Goal: Task Accomplishment & Management: Use online tool/utility

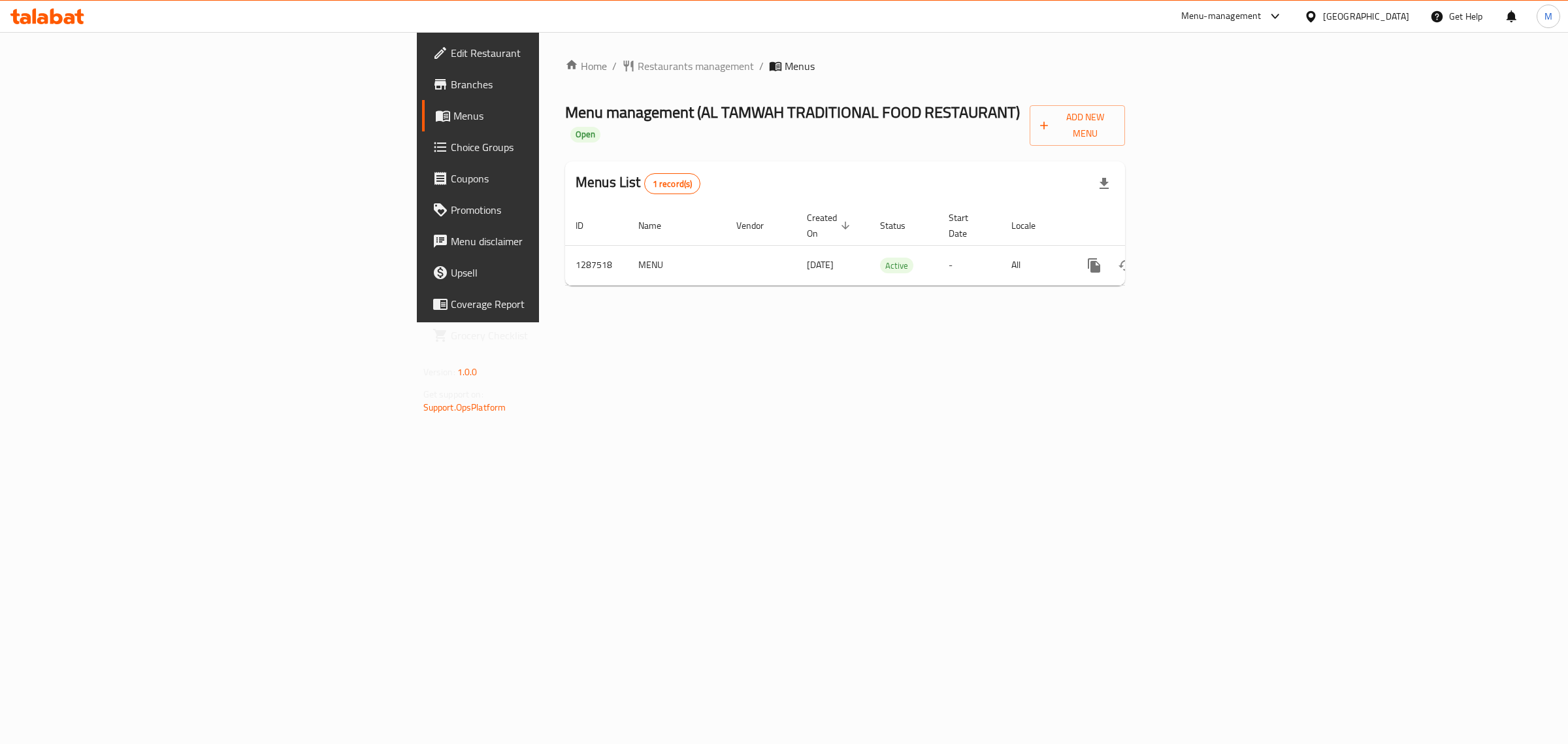
click at [950, 323] on div "Home / Restaurants management / Menus Menu management ( AL TAMWAH TRADITIONAL F…" at bounding box center [845, 176] width 612 height 290
click at [1115, 123] on span "Add New Menu" at bounding box center [1077, 126] width 75 height 33
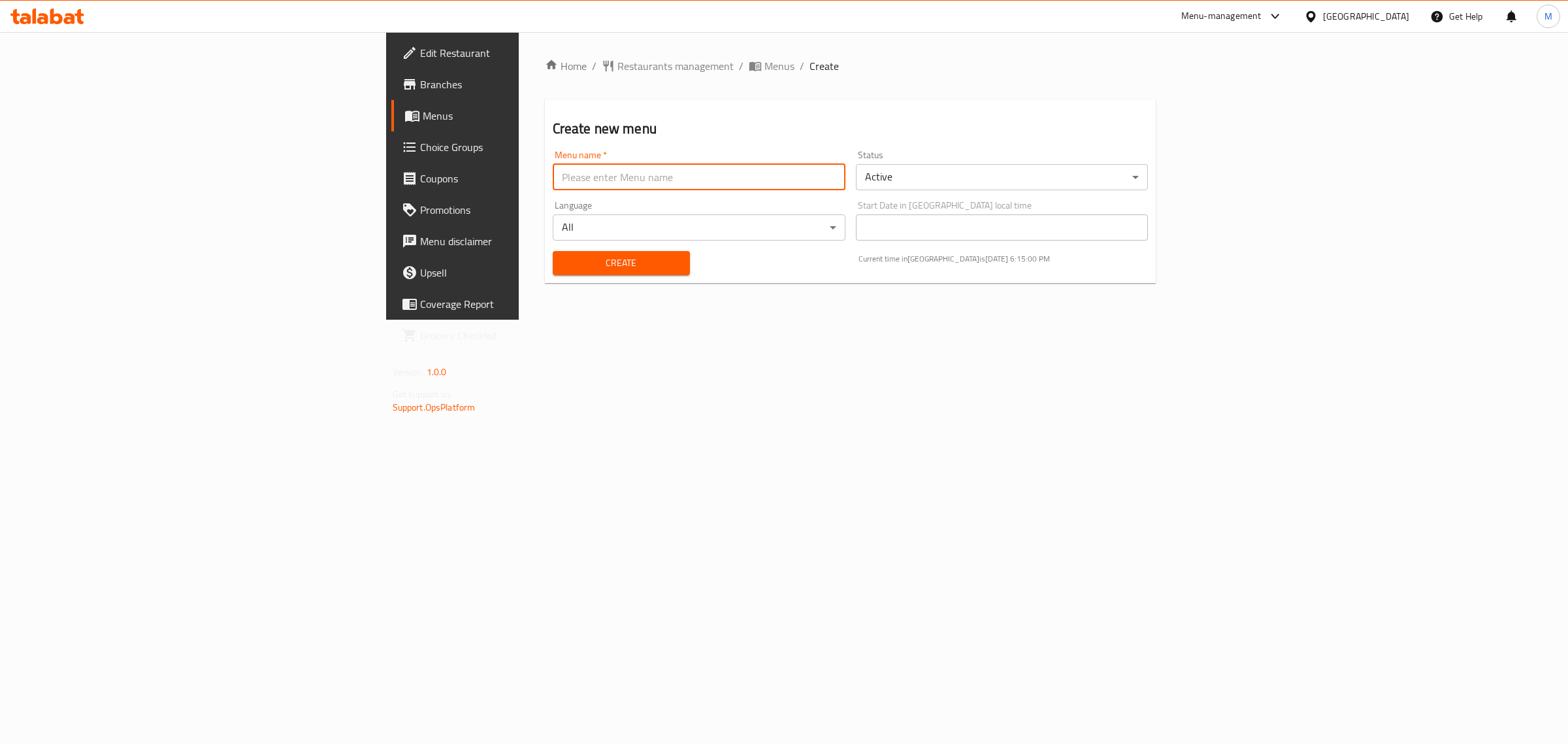
click at [791, 165] on input "text" at bounding box center [699, 177] width 293 height 26
paste input "Al Tamwah New Menu Cn.340883714"
type input "Al Tamwah New Menu Cn.340883714"
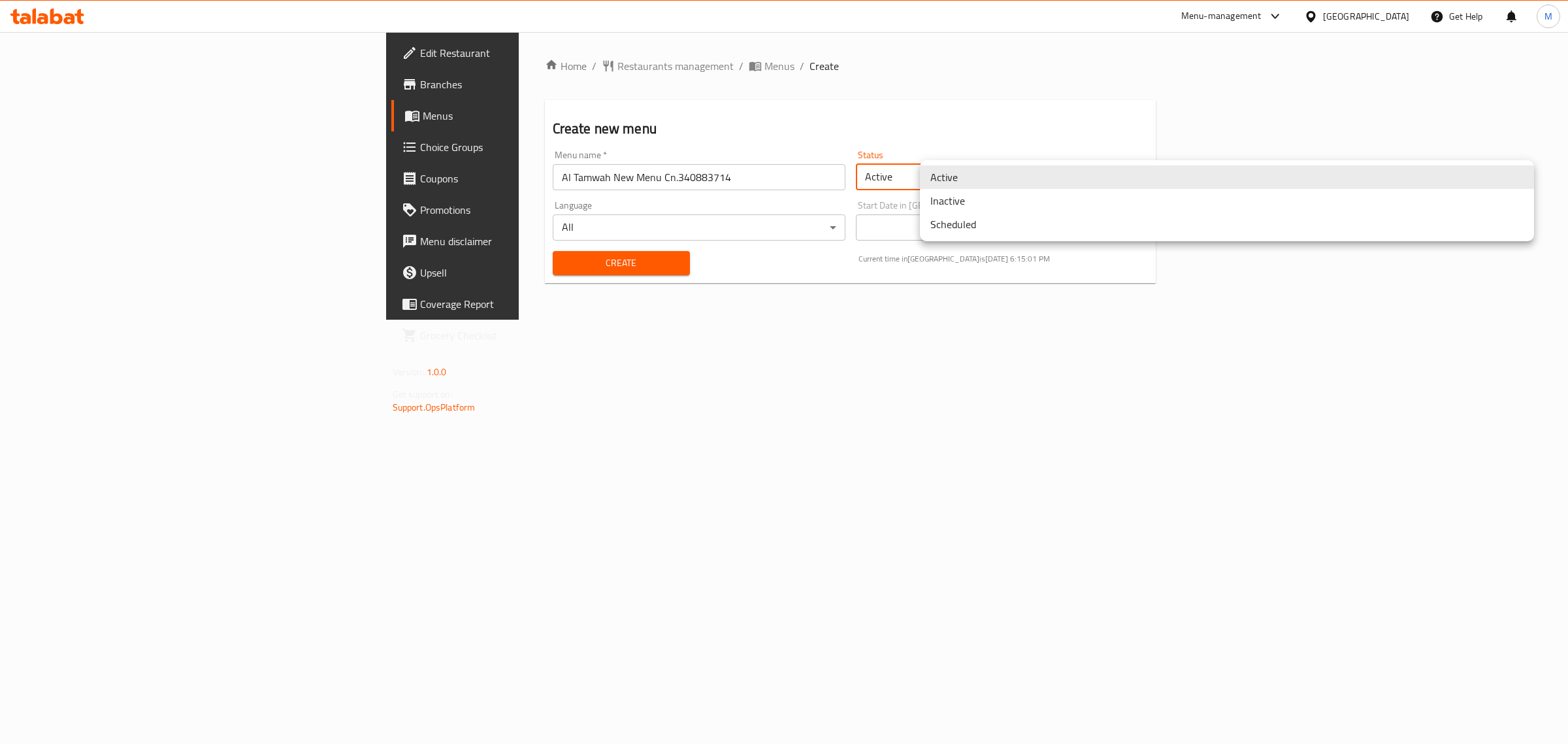
click at [993, 181] on body "​ Menu-management [GEOGRAPHIC_DATA] Get Help M Edit Restaurant Branches Menus C…" at bounding box center [784, 387] width 1568 height 711
click at [975, 198] on li "Inactive" at bounding box center [1227, 200] width 614 height 24
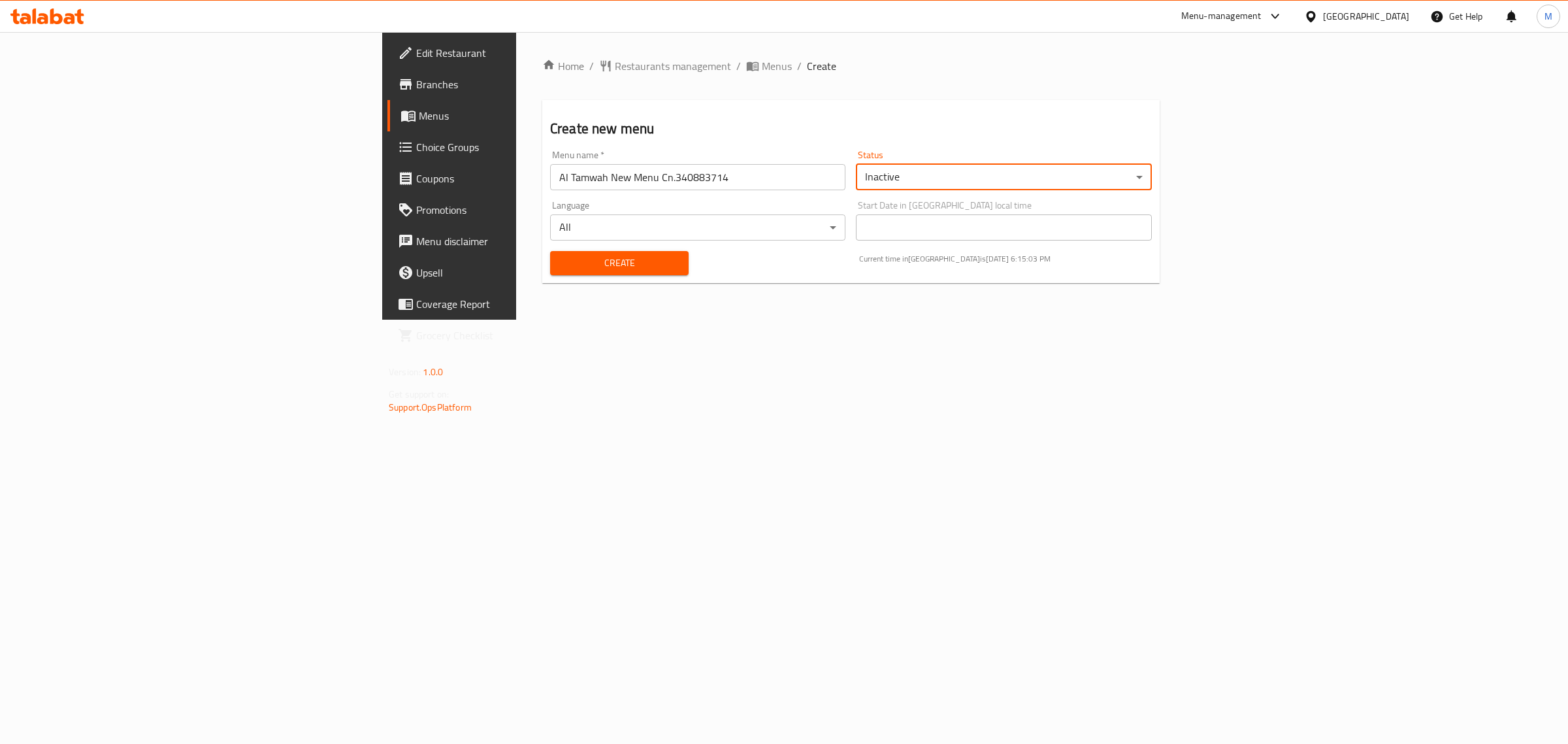
click at [878, 297] on div "Home / Restaurants management / Menus / Create Create new menu Menu name   * Al…" at bounding box center [851, 176] width 669 height 287
click at [561, 268] on span "Create" at bounding box center [620, 263] width 118 height 16
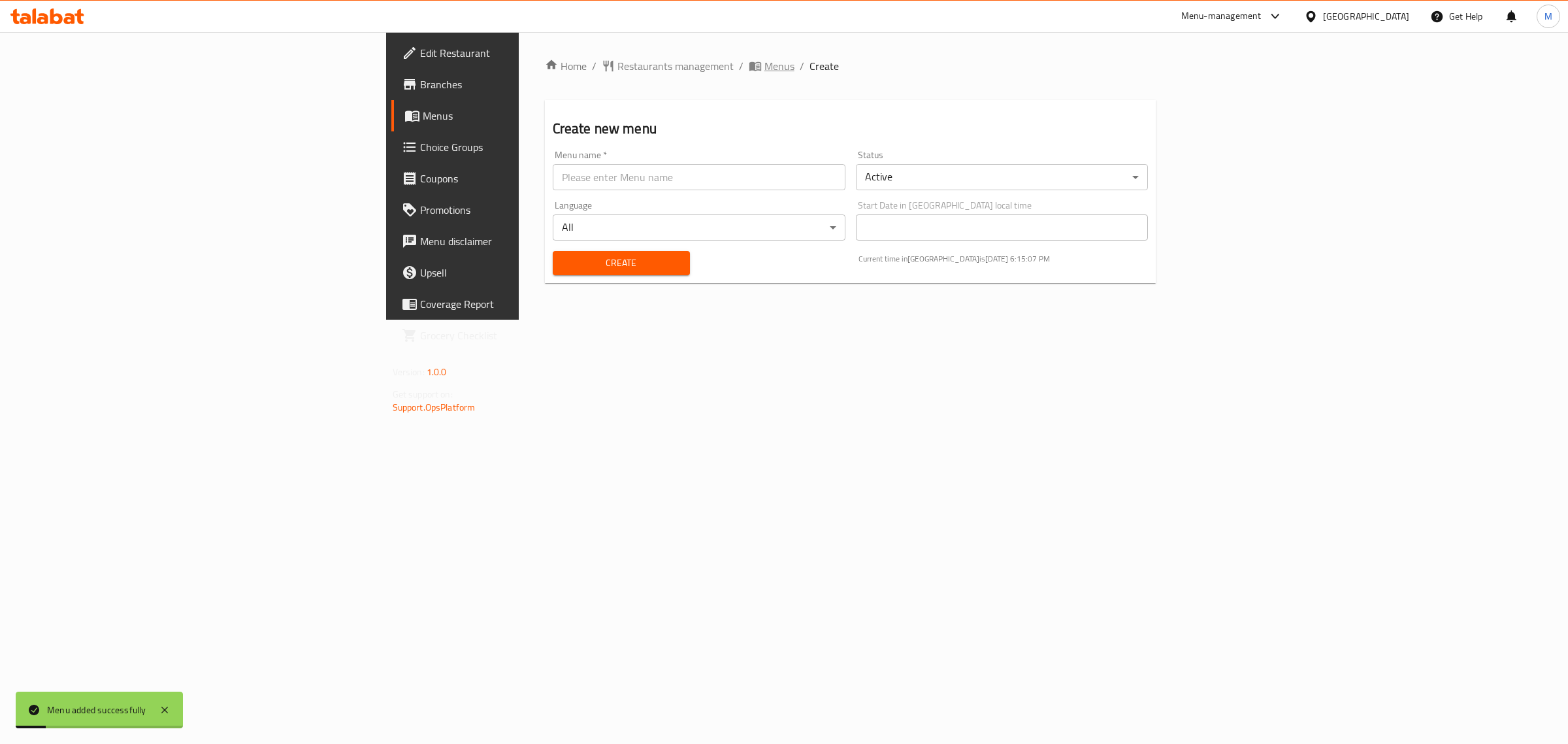
drag, startPoint x: 517, startPoint y: 44, endPoint x: 513, endPoint y: 56, distance: 12.6
click at [518, 46] on div "Home / Restaurants management / Menus / Create Create new menu Menu name   * Me…" at bounding box center [850, 176] width 664 height 287
click at [764, 67] on span "Menus" at bounding box center [779, 65] width 30 height 16
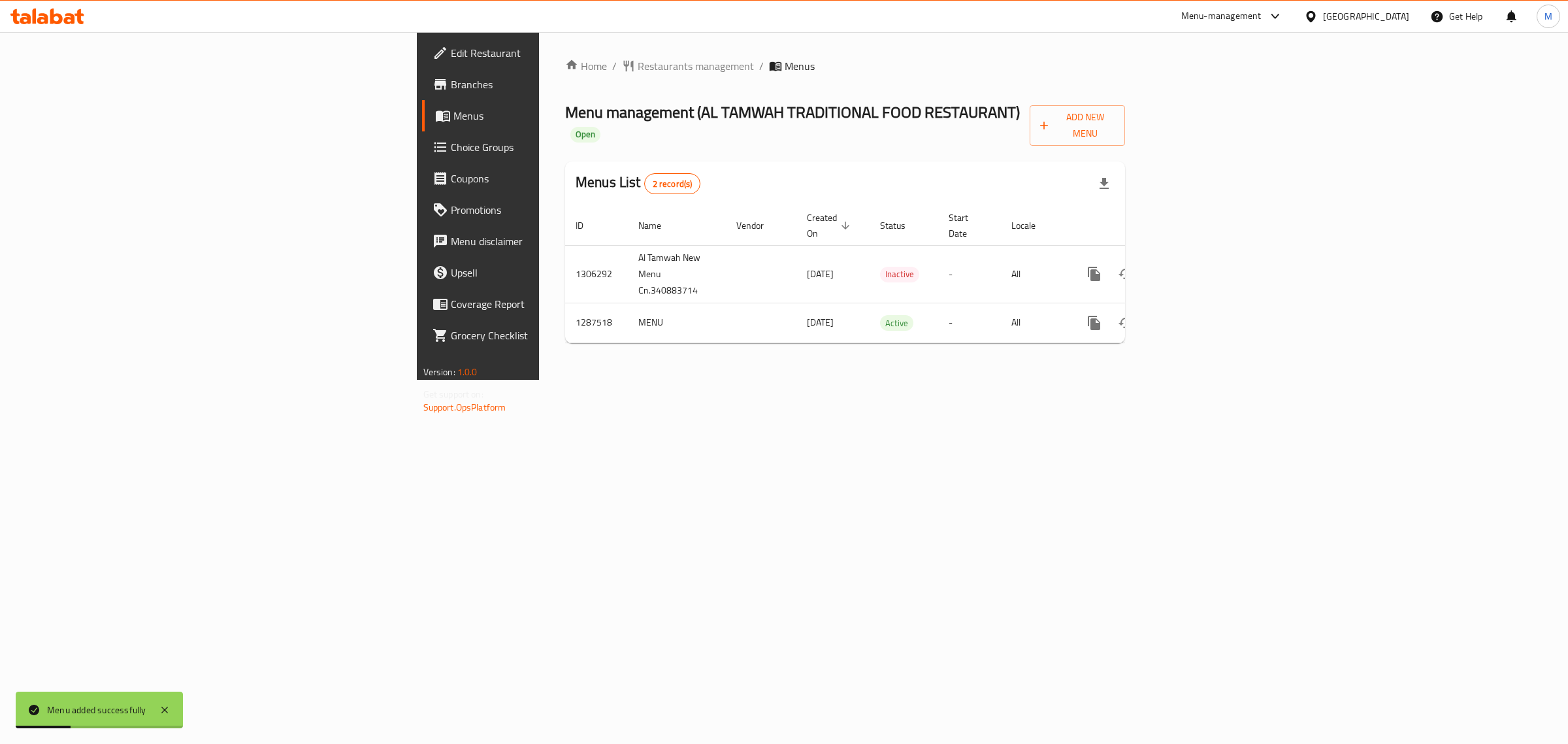
click at [586, 380] on div "Home / Restaurants management / Menus Menu management ( AL TAMWAH TRADITIONAL F…" at bounding box center [845, 206] width 612 height 348
click at [565, 245] on td "1306292" at bounding box center [596, 274] width 63 height 57
copy td "1306292"
